Goal: Information Seeking & Learning: Learn about a topic

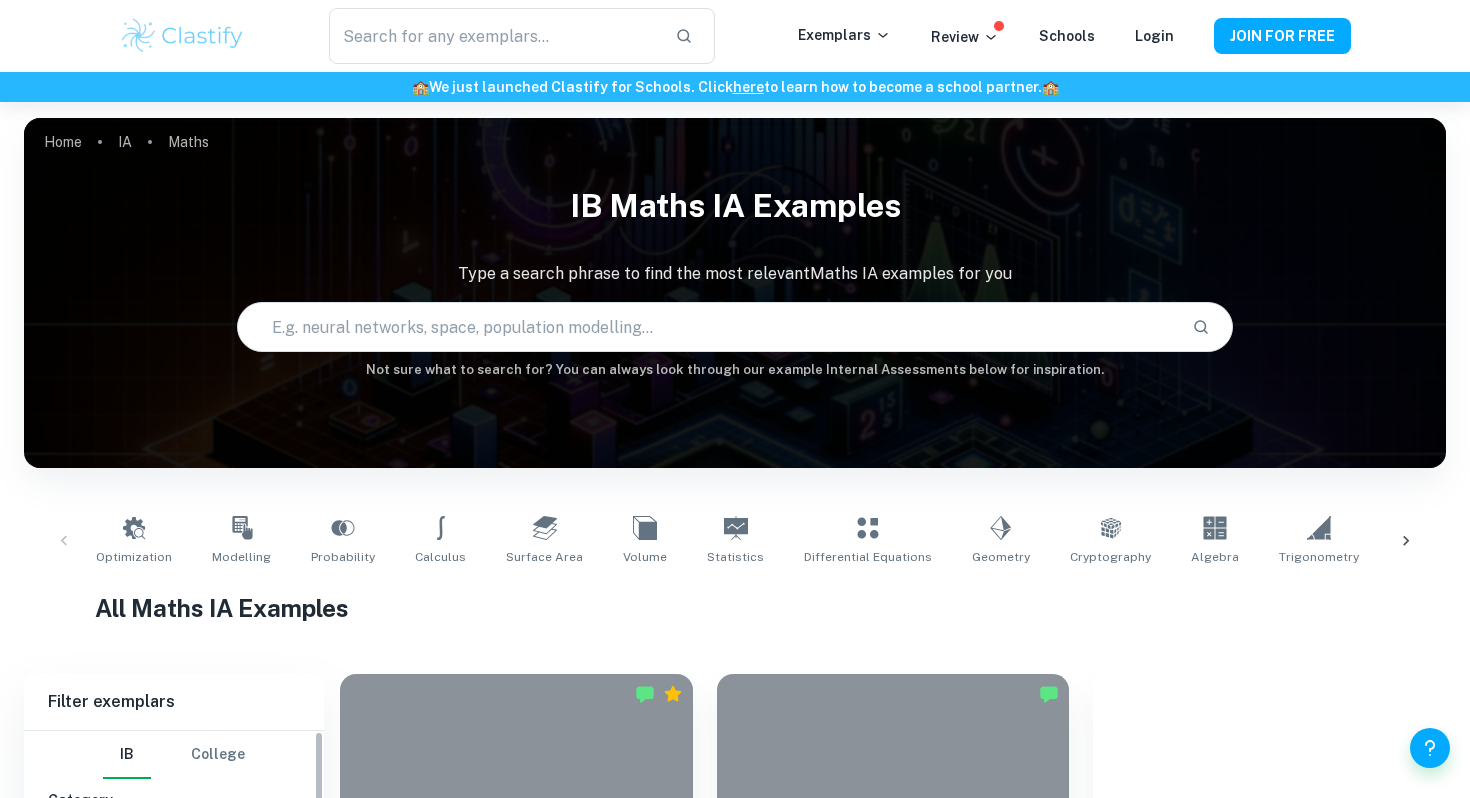
scroll to position [1904, 0]
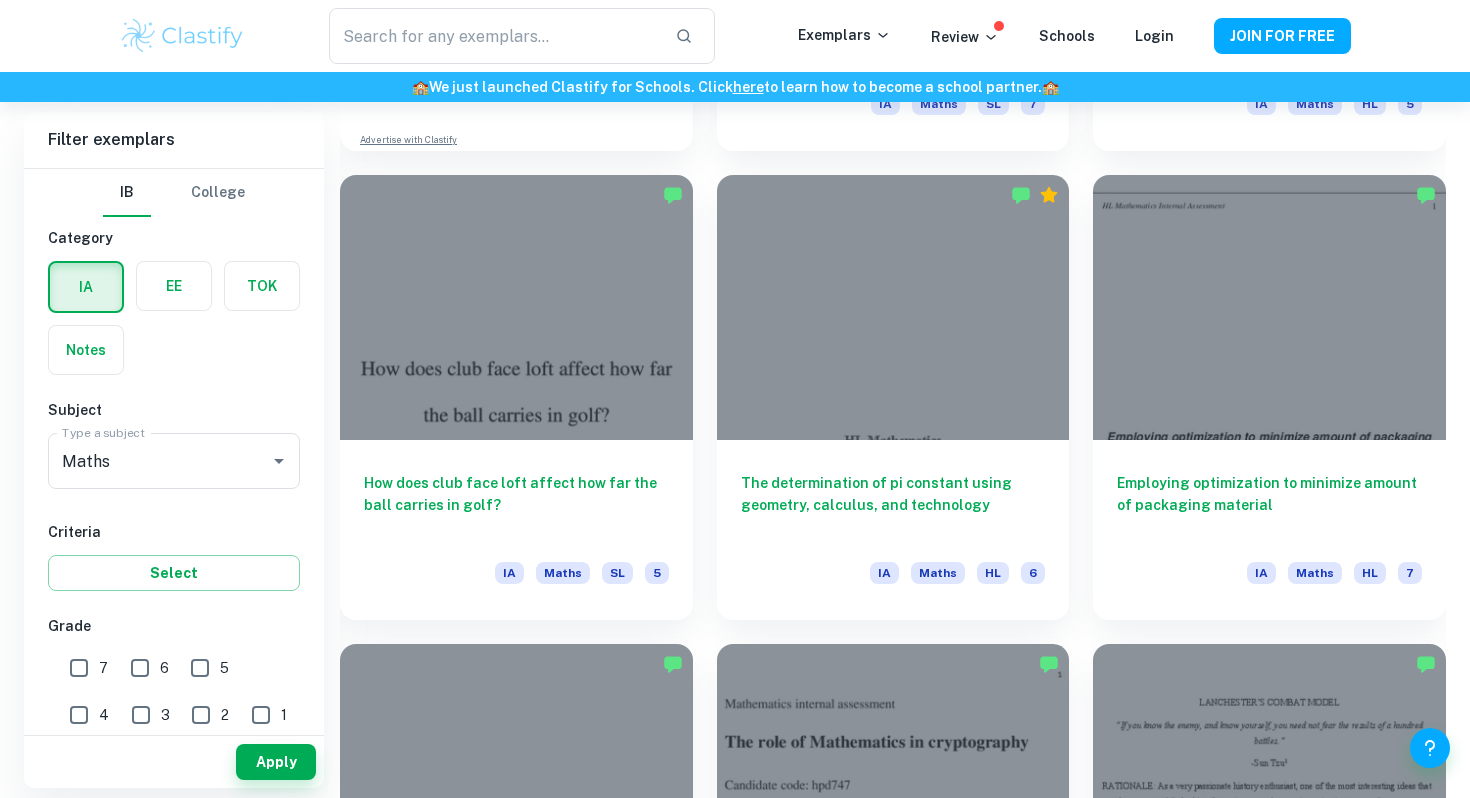
click at [79, 669] on input "7" at bounding box center [79, 668] width 40 height 40
checkbox input "true"
click at [271, 770] on button "Apply" at bounding box center [276, 762] width 80 height 36
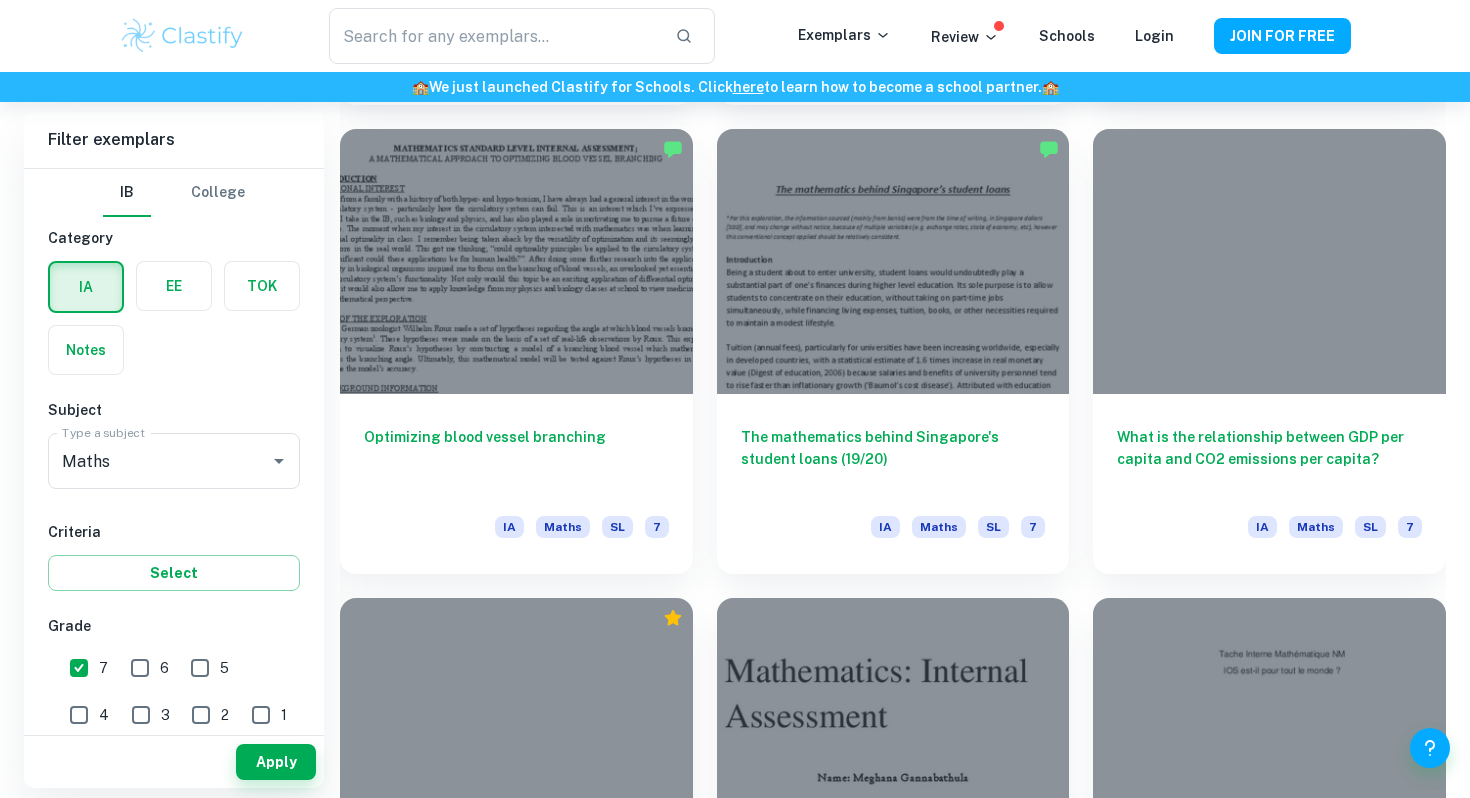
scroll to position [1936, 0]
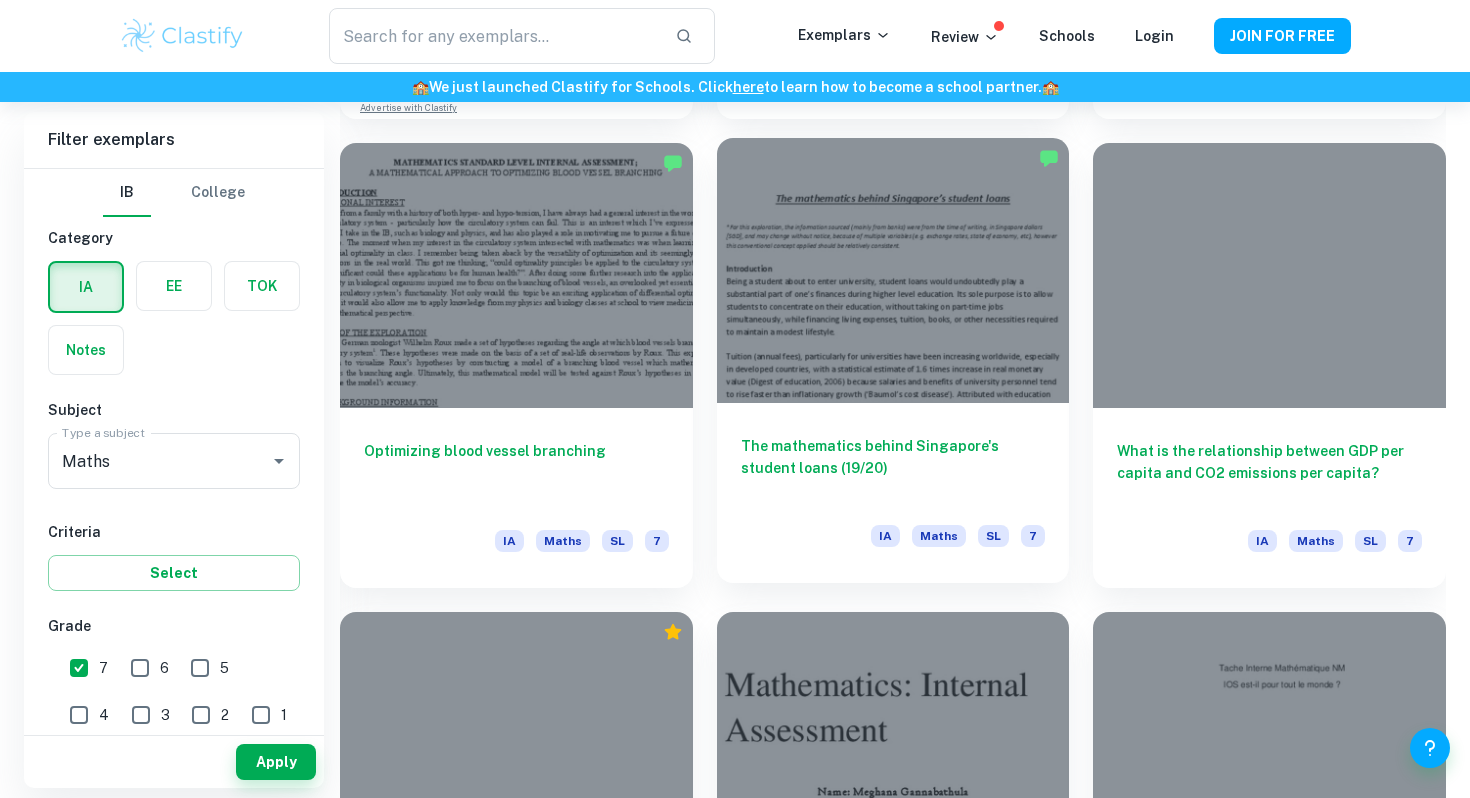
click at [887, 461] on h6 "The mathematics behind Singapore's student loans (19/20)" at bounding box center [893, 468] width 305 height 66
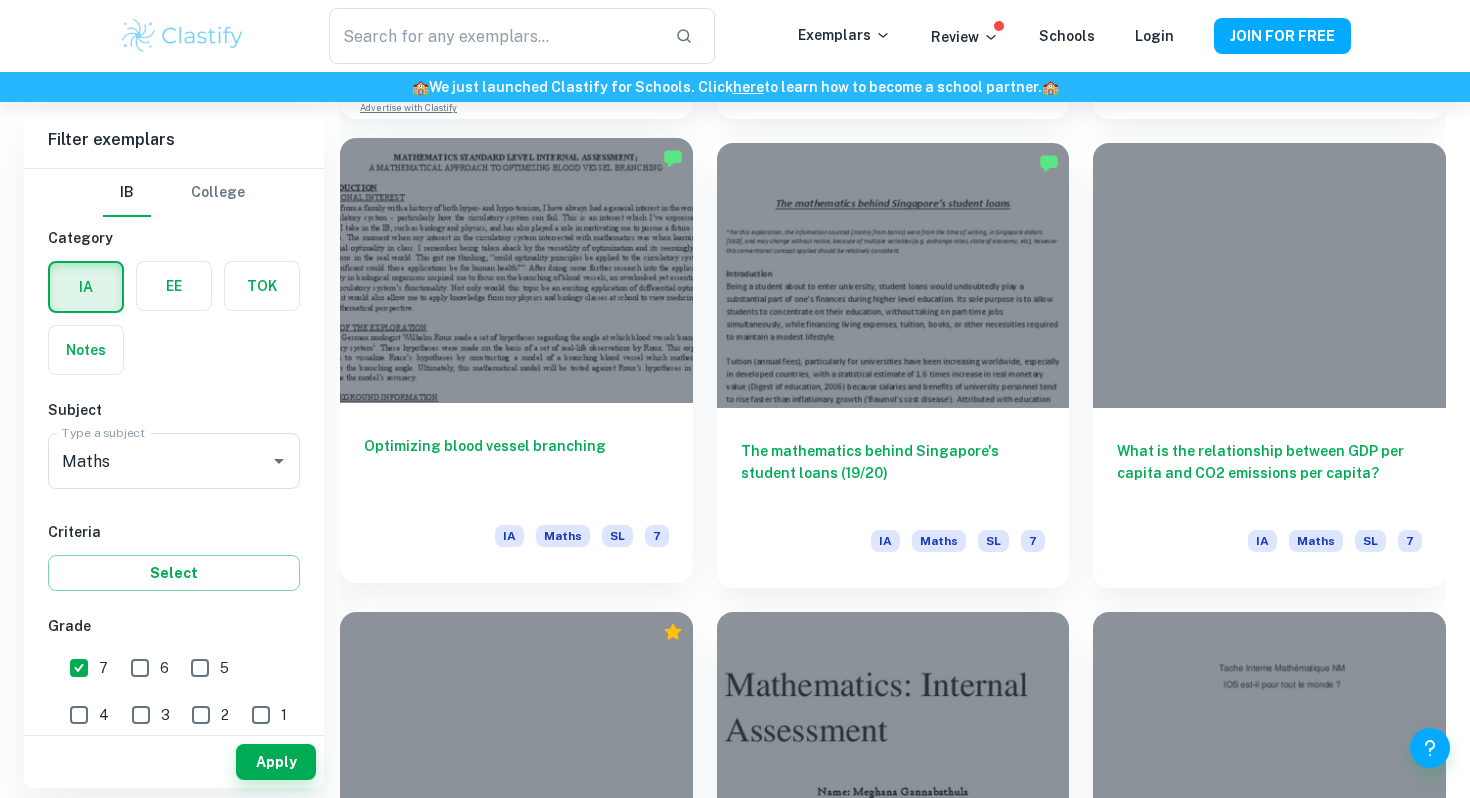
scroll to position [1959, 0]
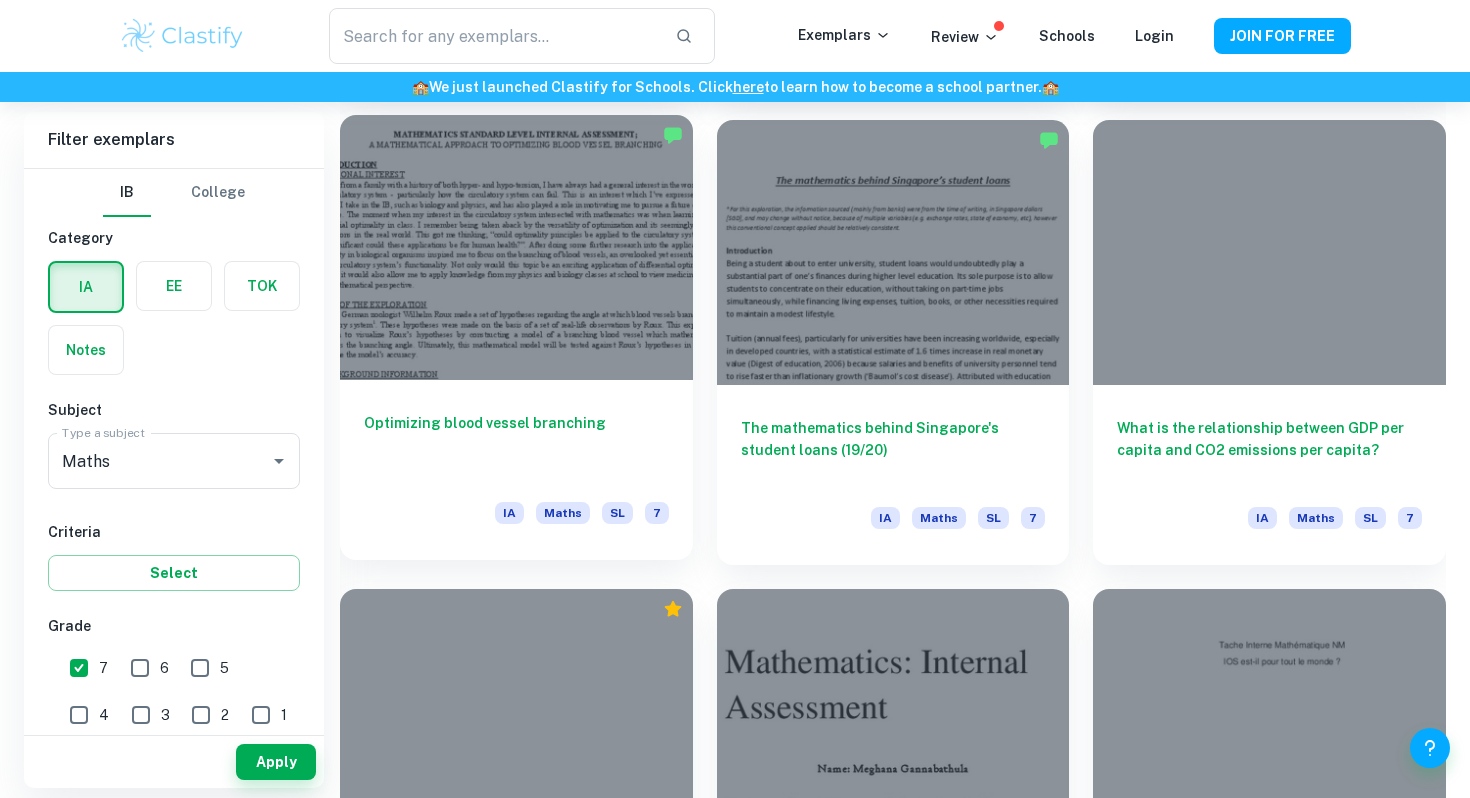
click at [590, 444] on h6 "Optimizing blood vessel branching" at bounding box center [516, 445] width 305 height 66
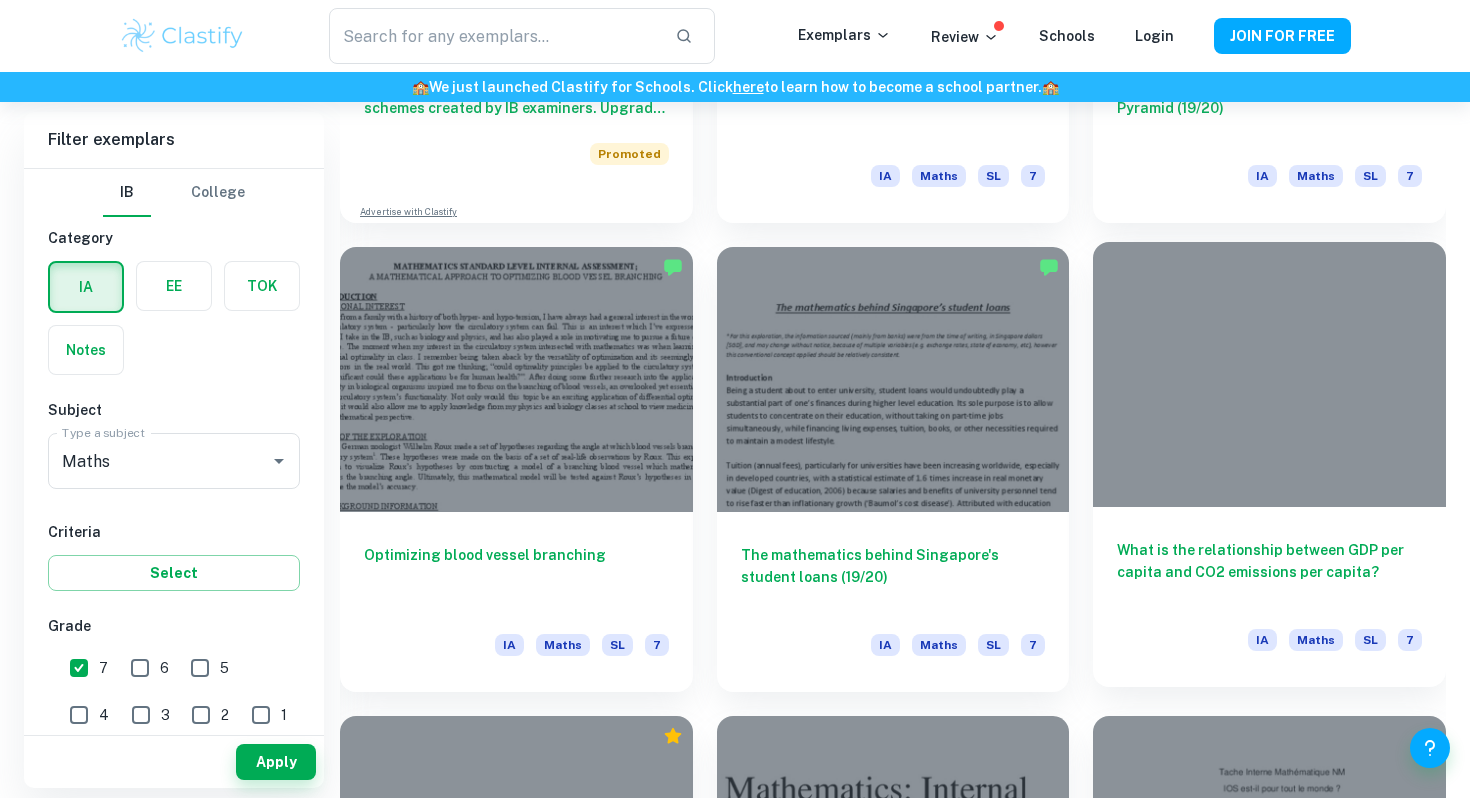
scroll to position [1831, 0]
click at [1230, 553] on h6 "What is the relationship between GDP per capita and CO2 emissions per capita?" at bounding box center [1269, 573] width 305 height 66
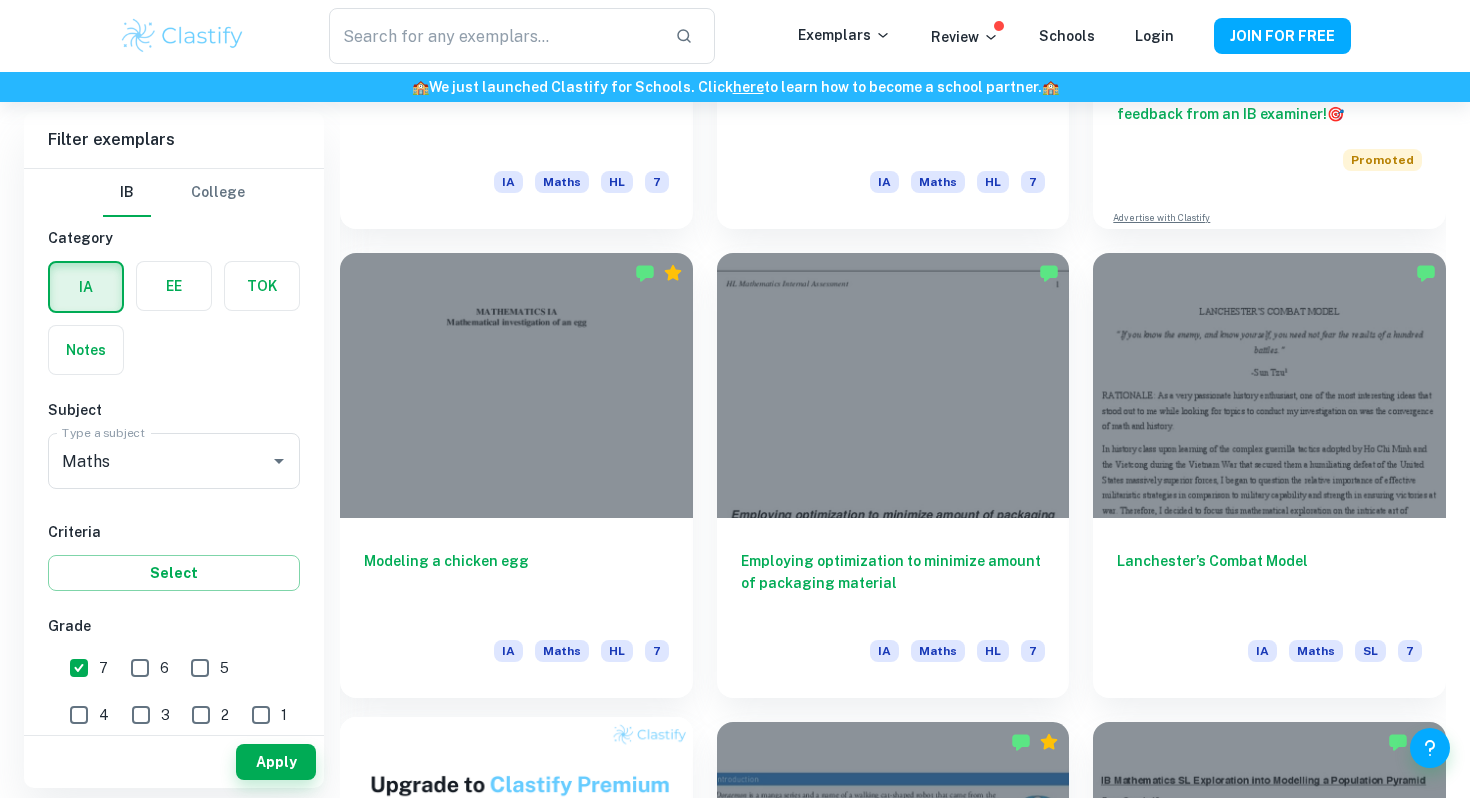
scroll to position [888, 0]
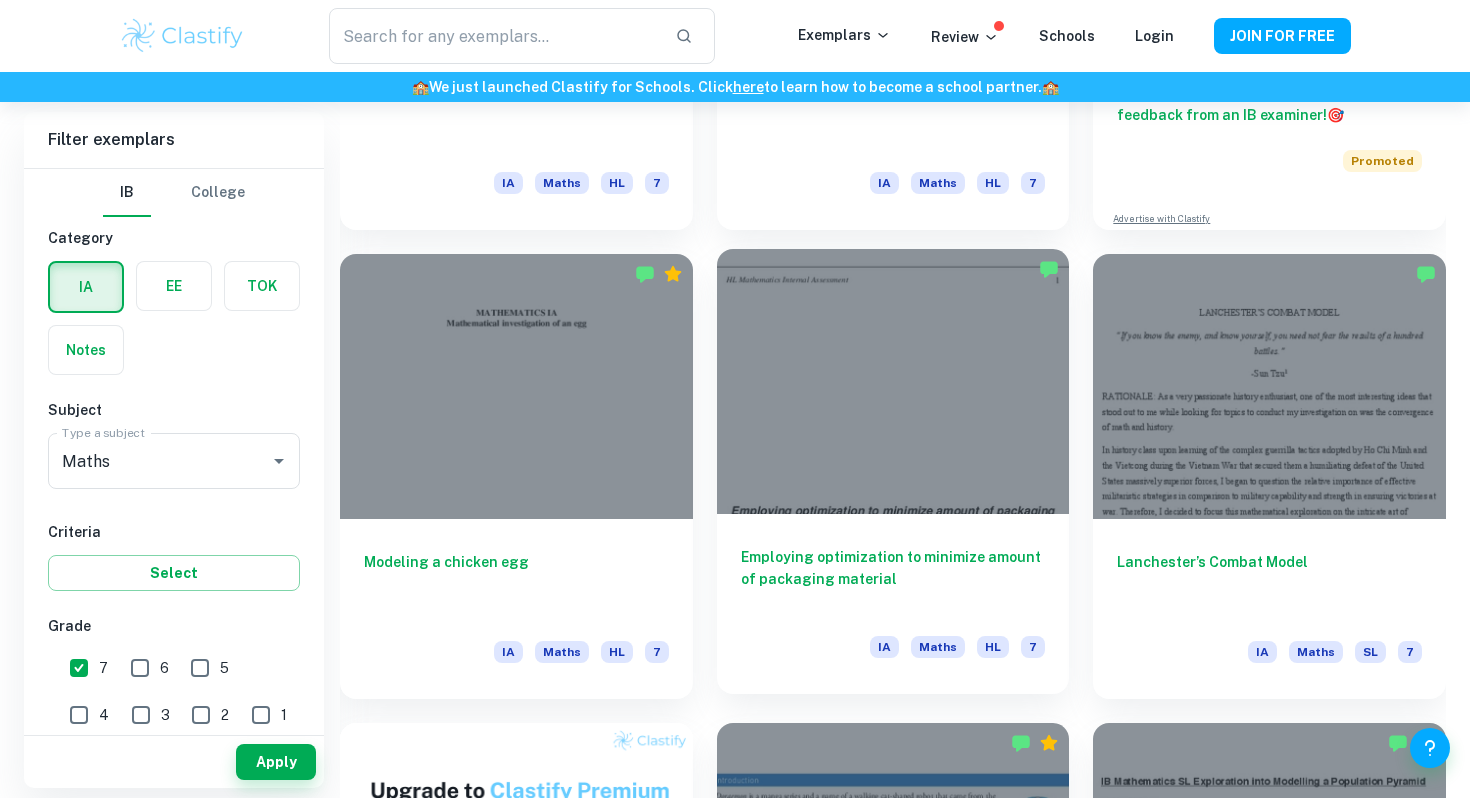
click at [823, 607] on h6 "Employing optimization to minimize amount of packaging material" at bounding box center [893, 579] width 305 height 66
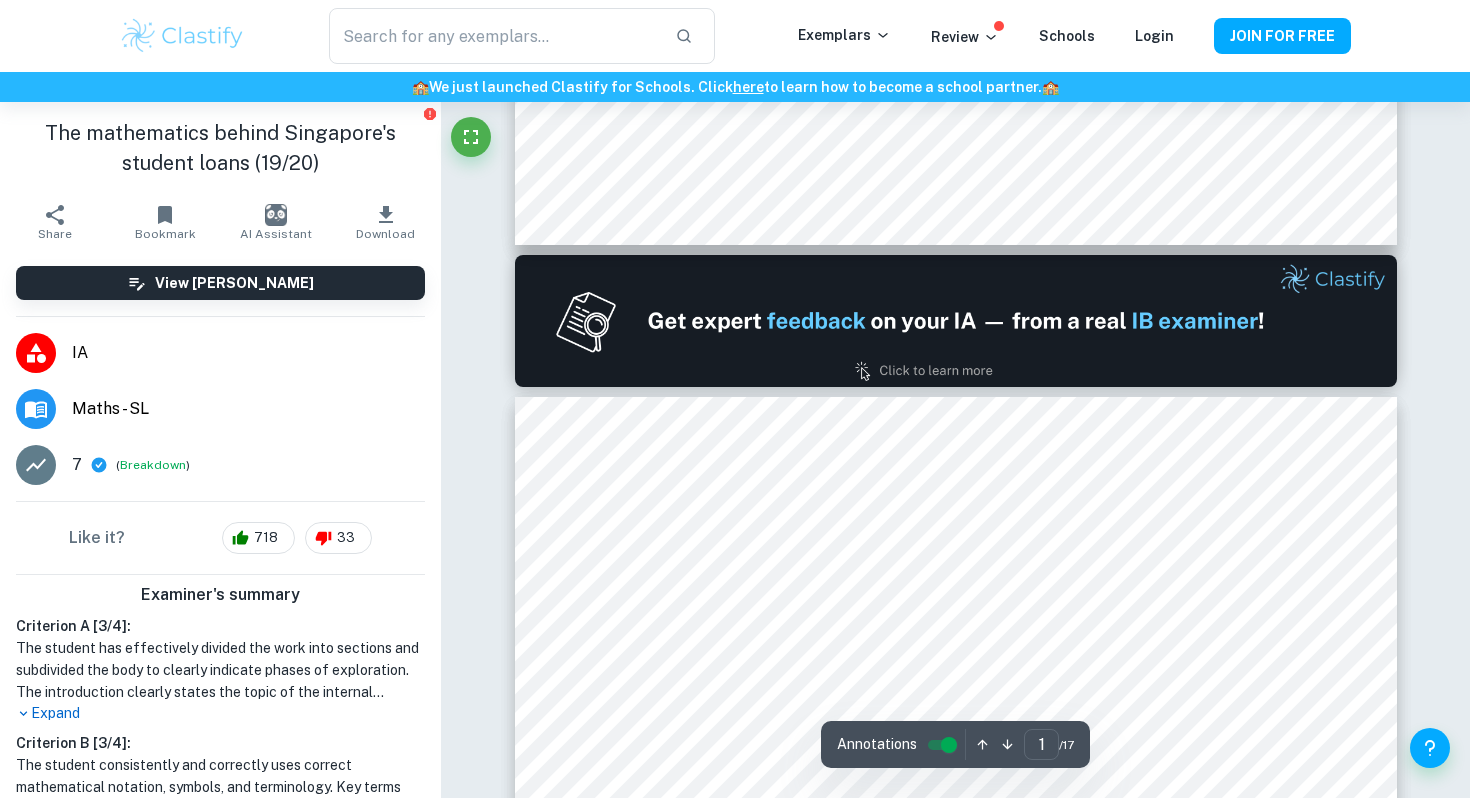
type input "2"
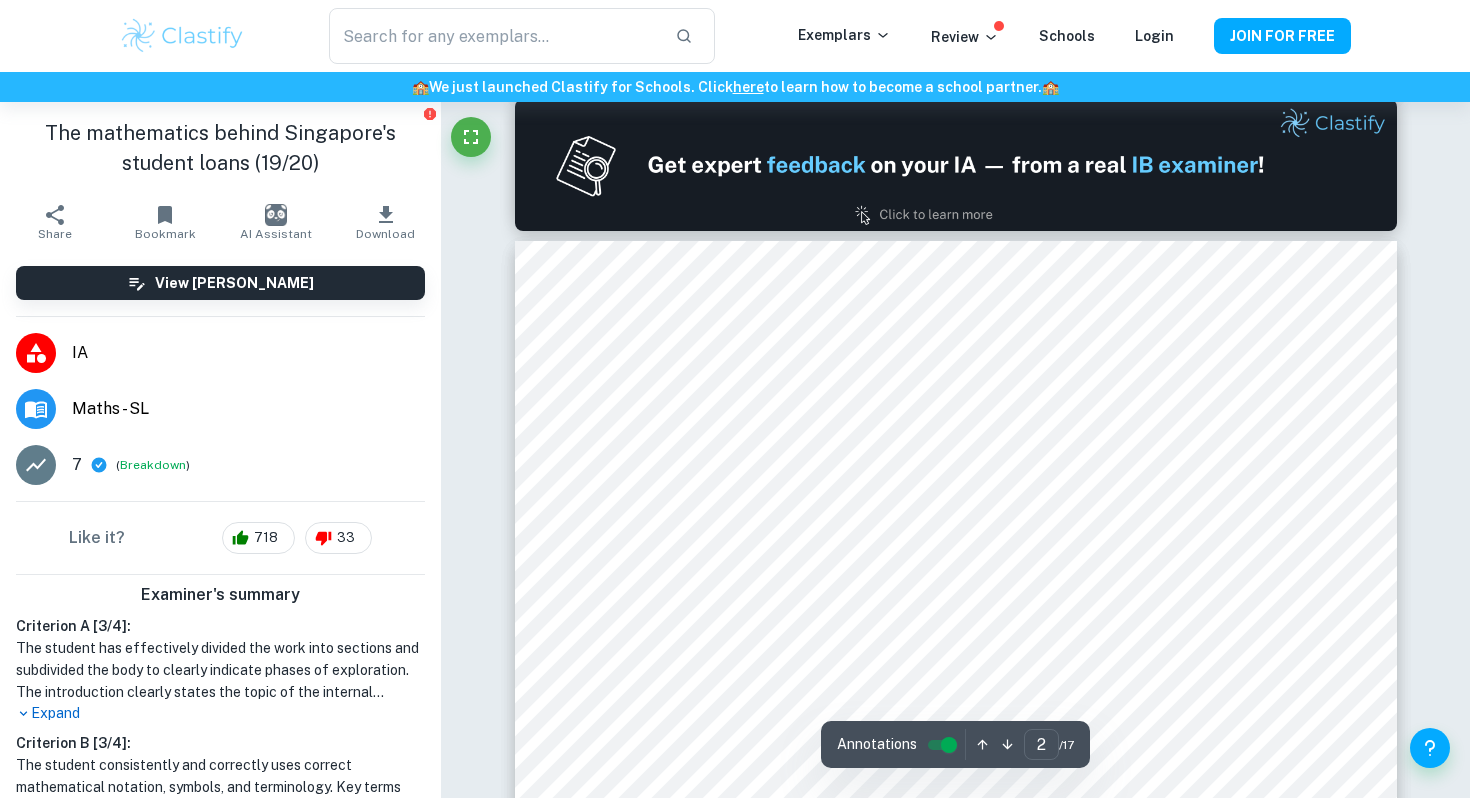
scroll to position [1279, 0]
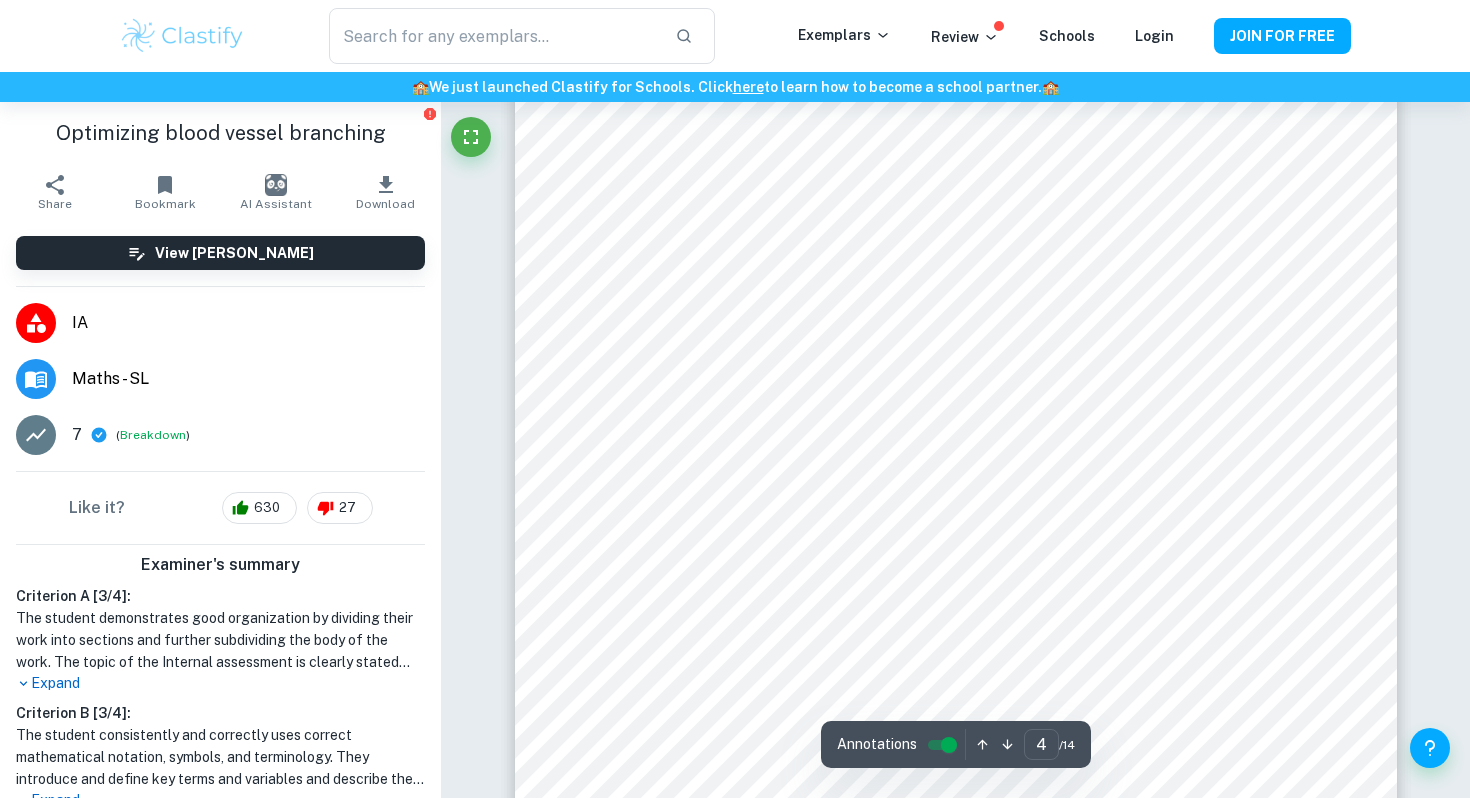
scroll to position [4312, 0]
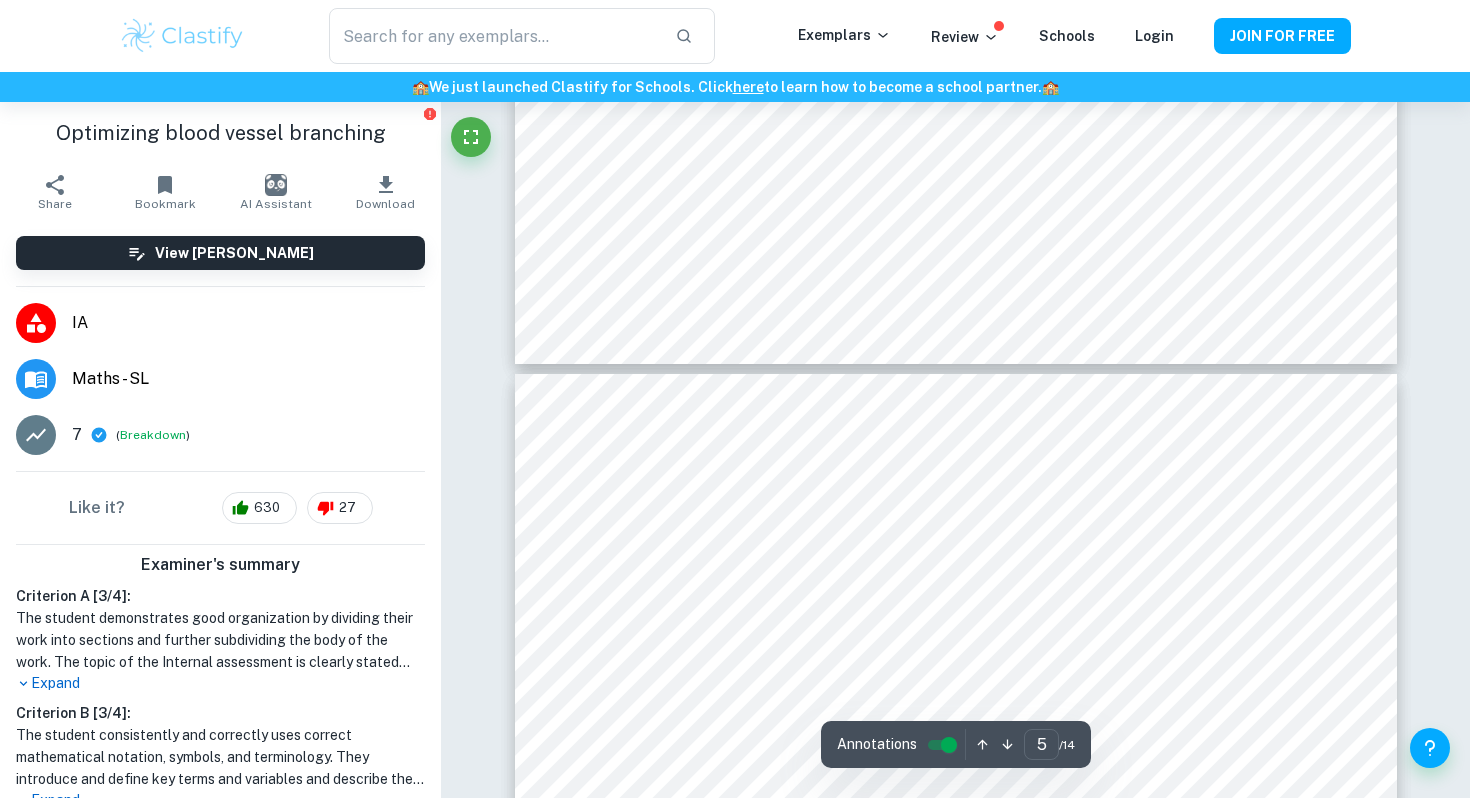
type input "6"
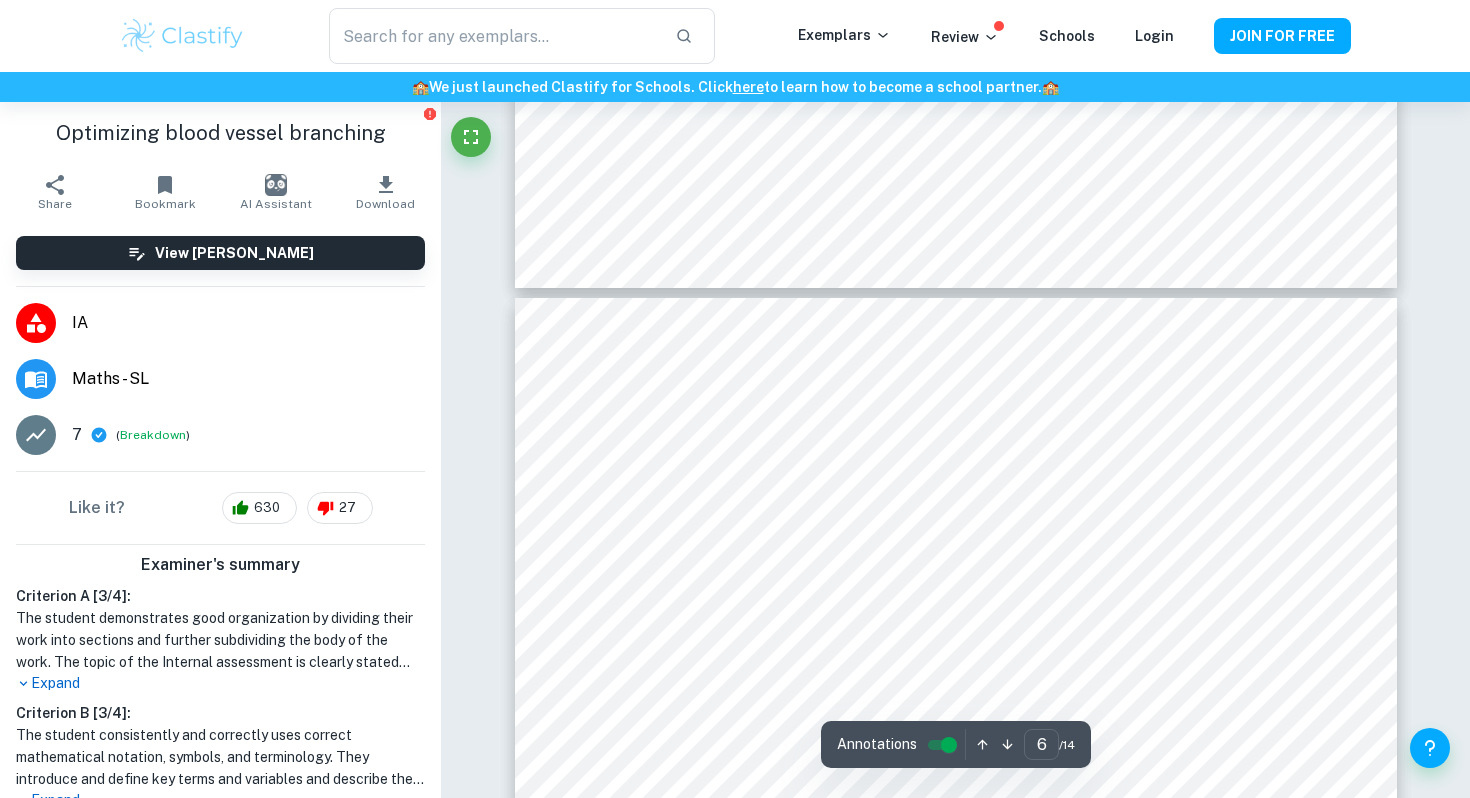
scroll to position [6660, 0]
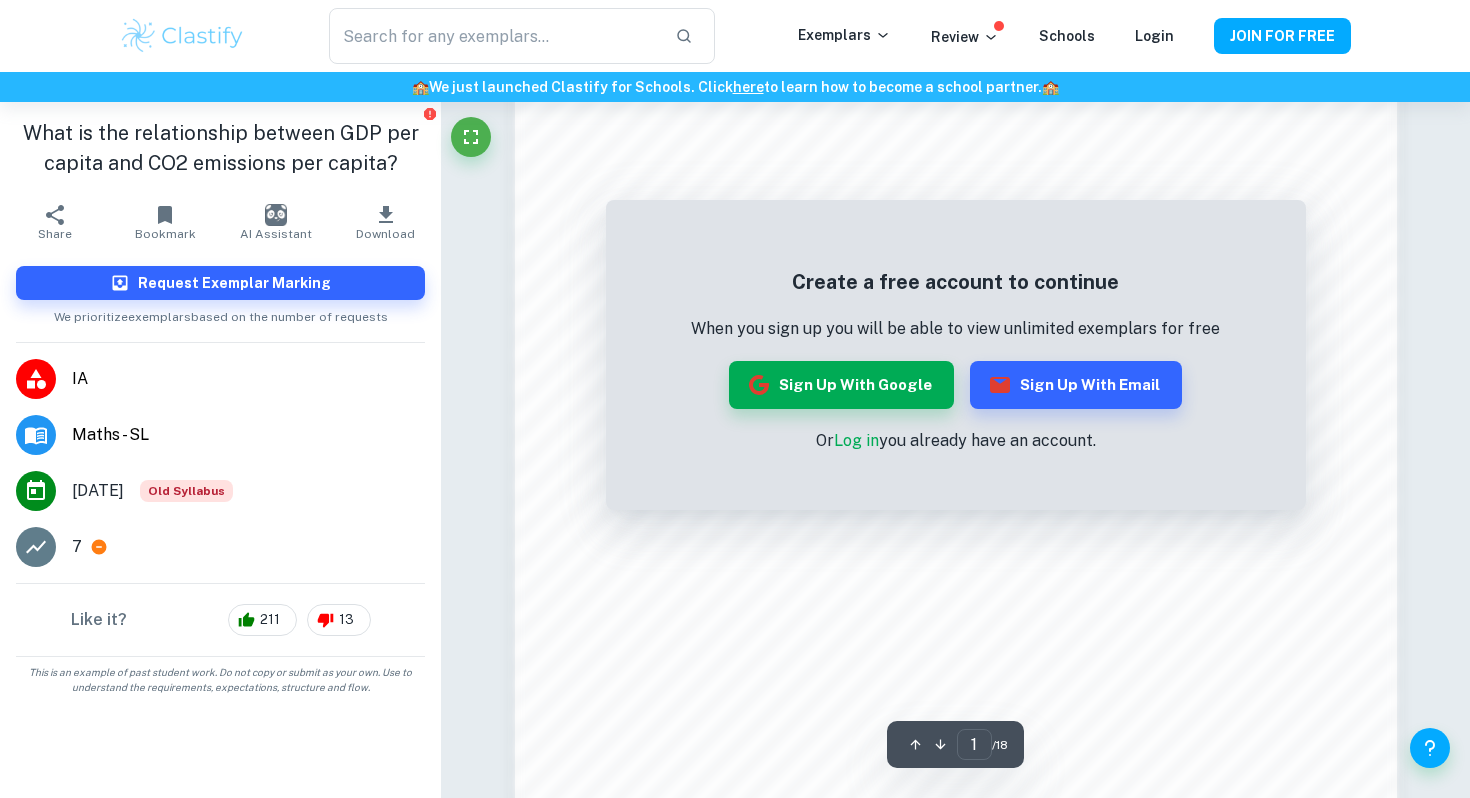
scroll to position [1966, 0]
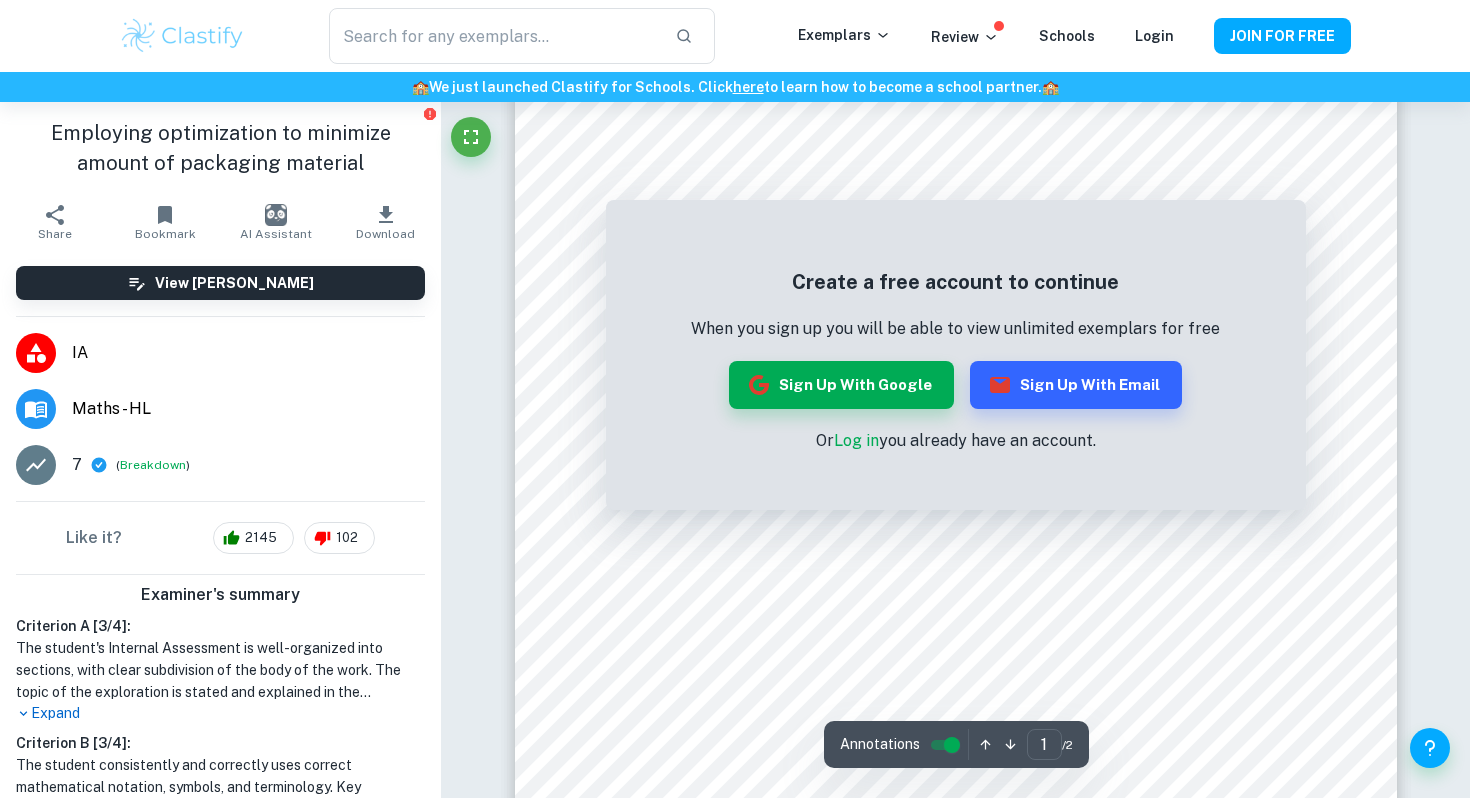
scroll to position [682, 0]
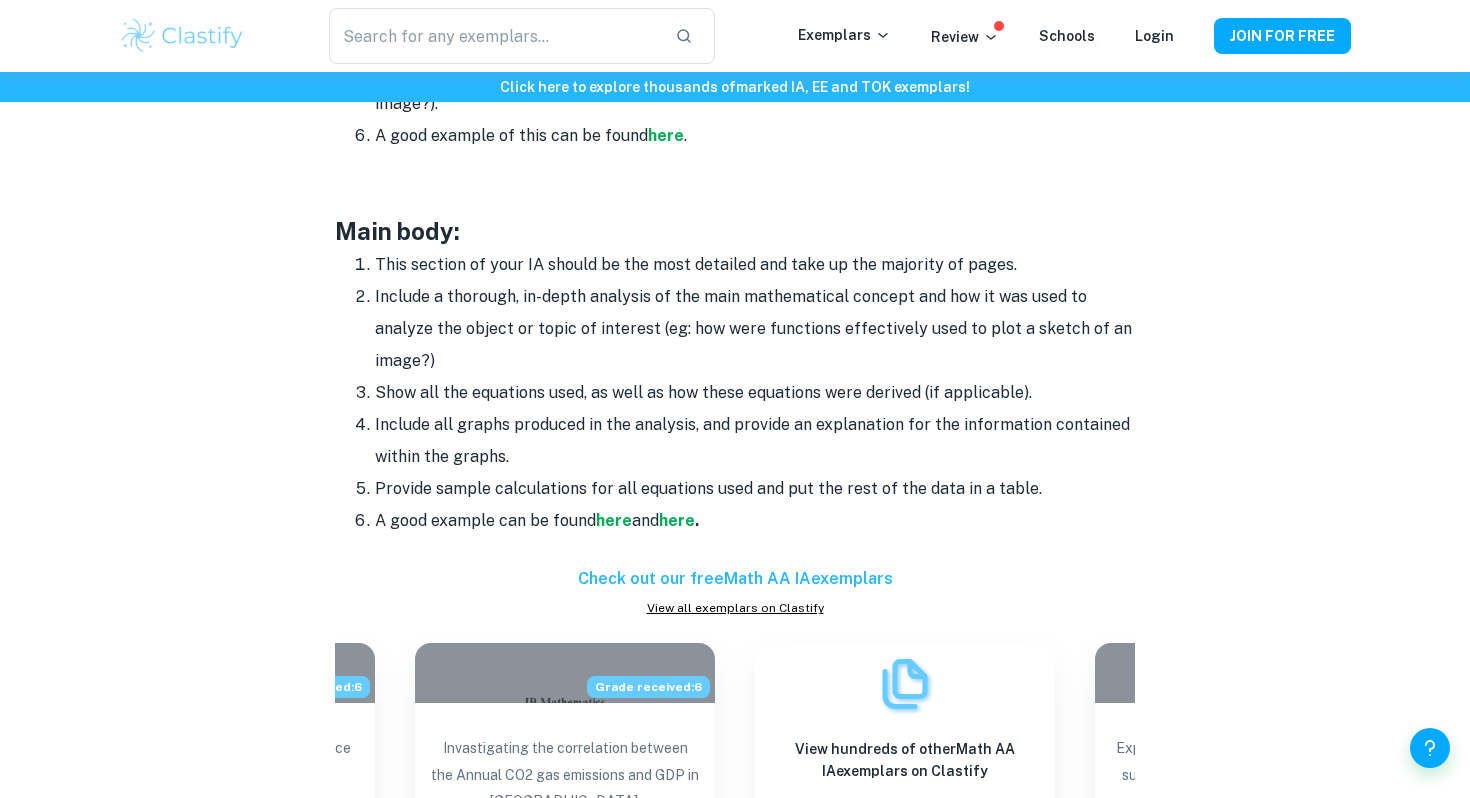
scroll to position [1655, 0]
